Goal: Find specific page/section: Find specific page/section

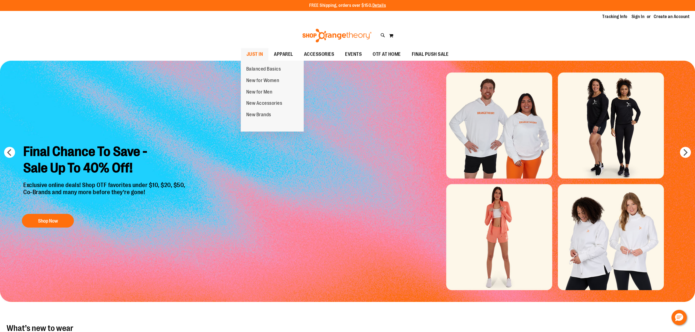
click at [257, 53] on span "JUST IN" at bounding box center [255, 54] width 17 height 12
click at [253, 53] on span "JUST IN" at bounding box center [255, 54] width 17 height 12
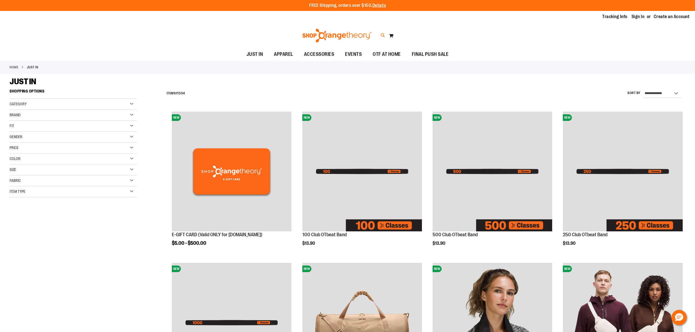
click at [382, 34] on icon at bounding box center [383, 35] width 5 height 6
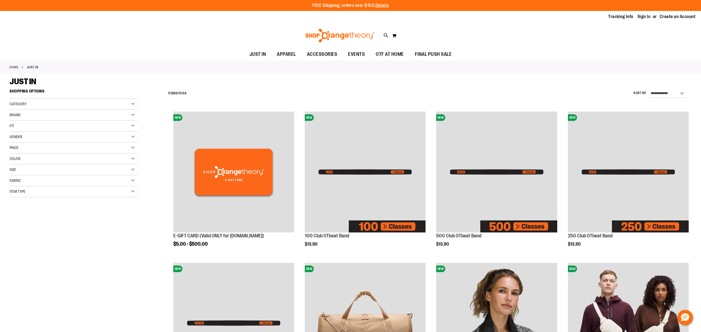
click at [148, 34] on input "Search" at bounding box center [350, 31] width 557 height 18
type input "*********"
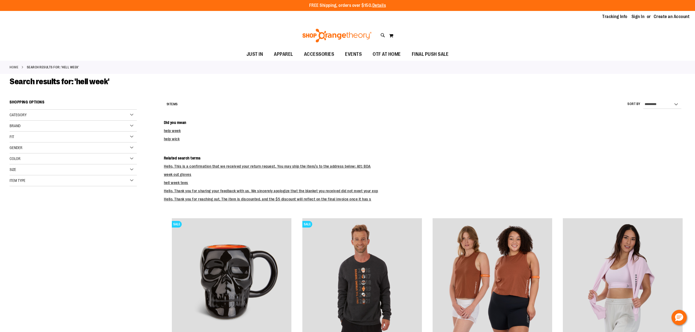
click at [54, 117] on div "Category" at bounding box center [73, 115] width 127 height 11
click at [21, 145] on link "EVENTS" at bounding box center [69, 144] width 122 height 6
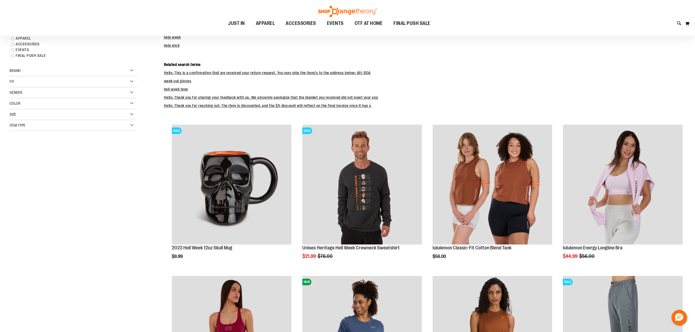
scroll to position [97, 0]
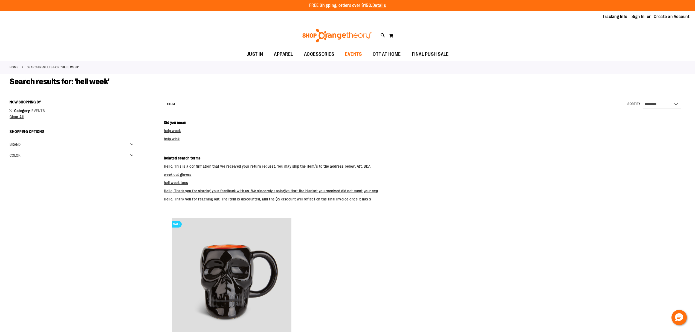
click at [356, 55] on span "EVENTS" at bounding box center [353, 54] width 17 height 12
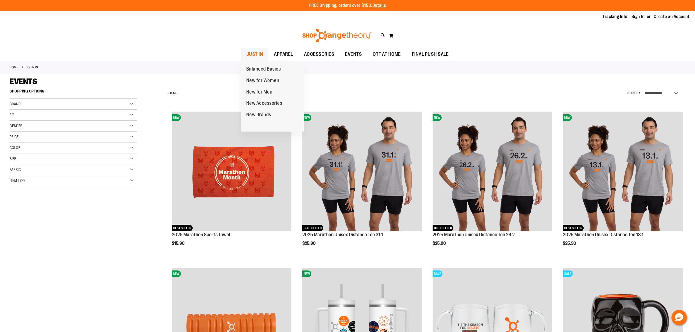
click at [254, 55] on span "JUST IN" at bounding box center [255, 54] width 17 height 12
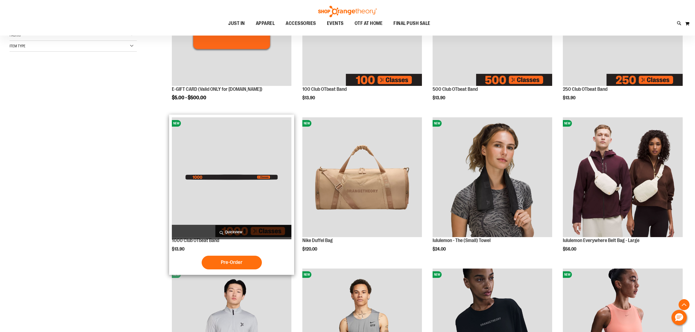
scroll to position [146, 0]
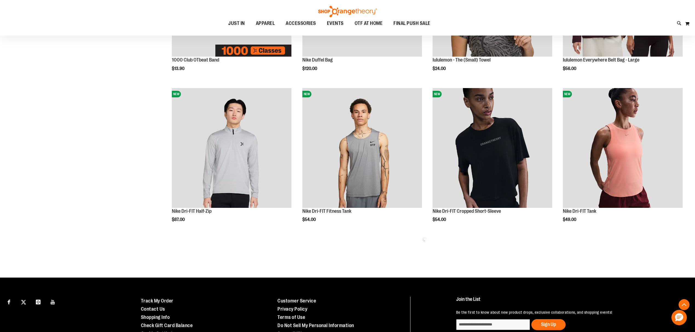
scroll to position [329, 0]
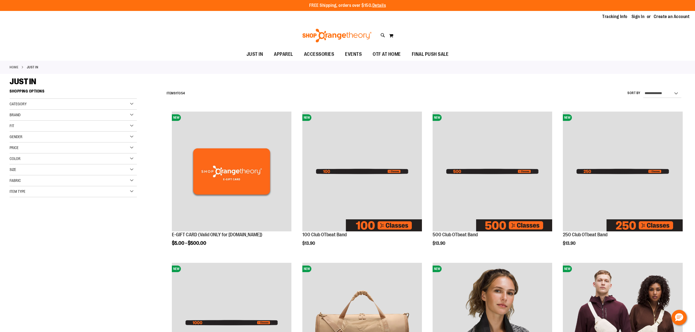
click at [58, 100] on div "Category" at bounding box center [73, 104] width 127 height 11
